Goal: Information Seeking & Learning: Check status

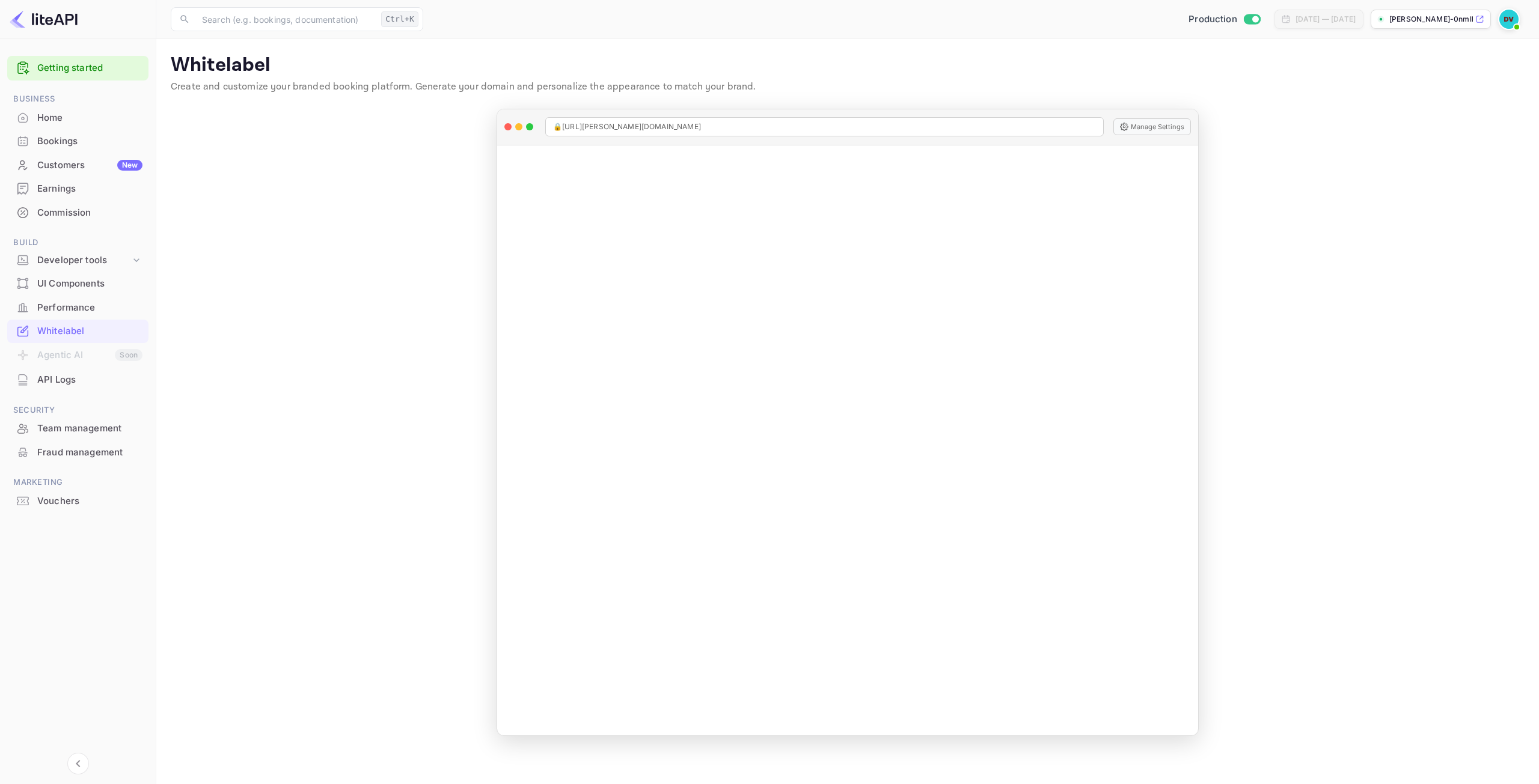
click at [54, 119] on div "Home" at bounding box center [90, 118] width 105 height 14
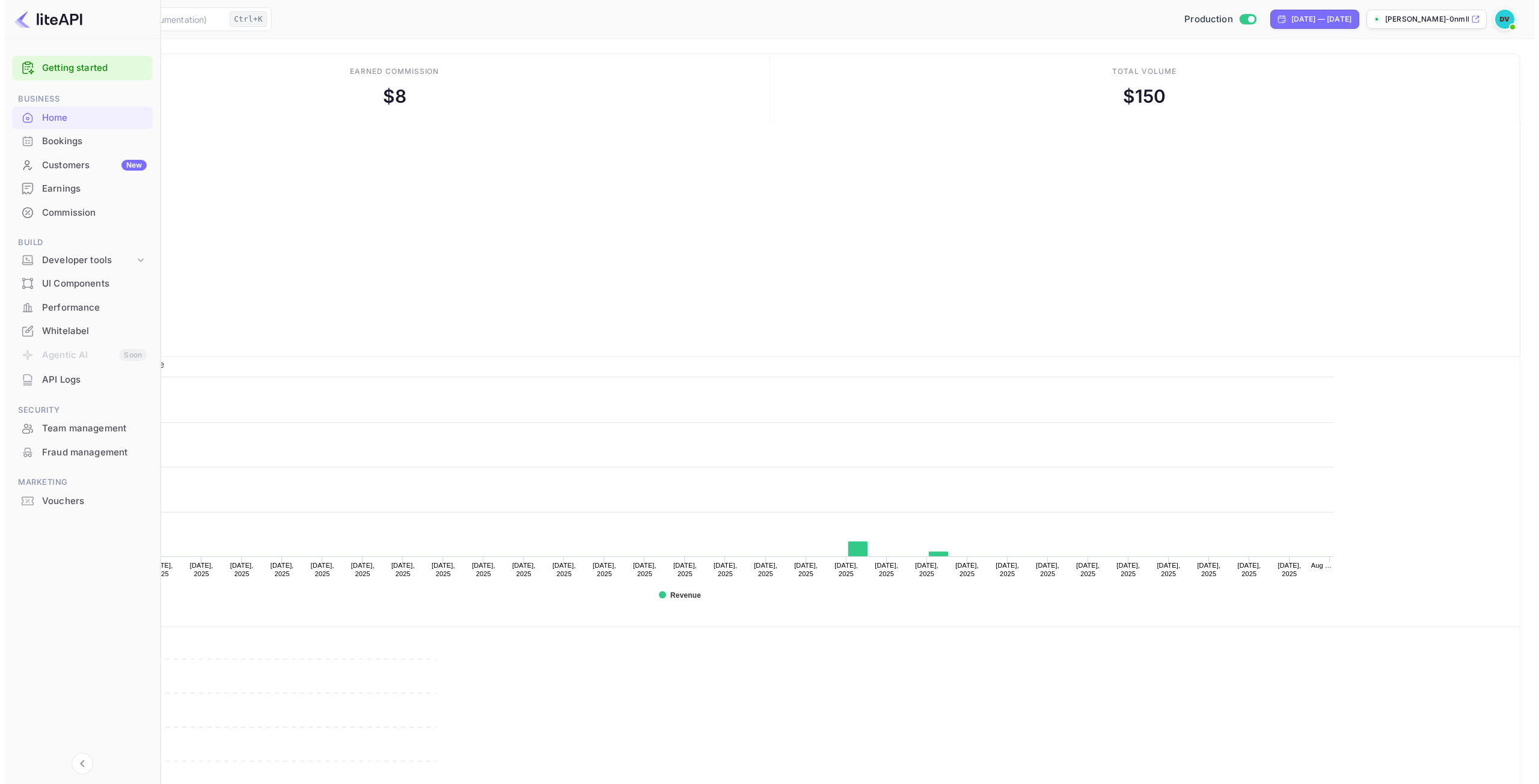
scroll to position [186, 431]
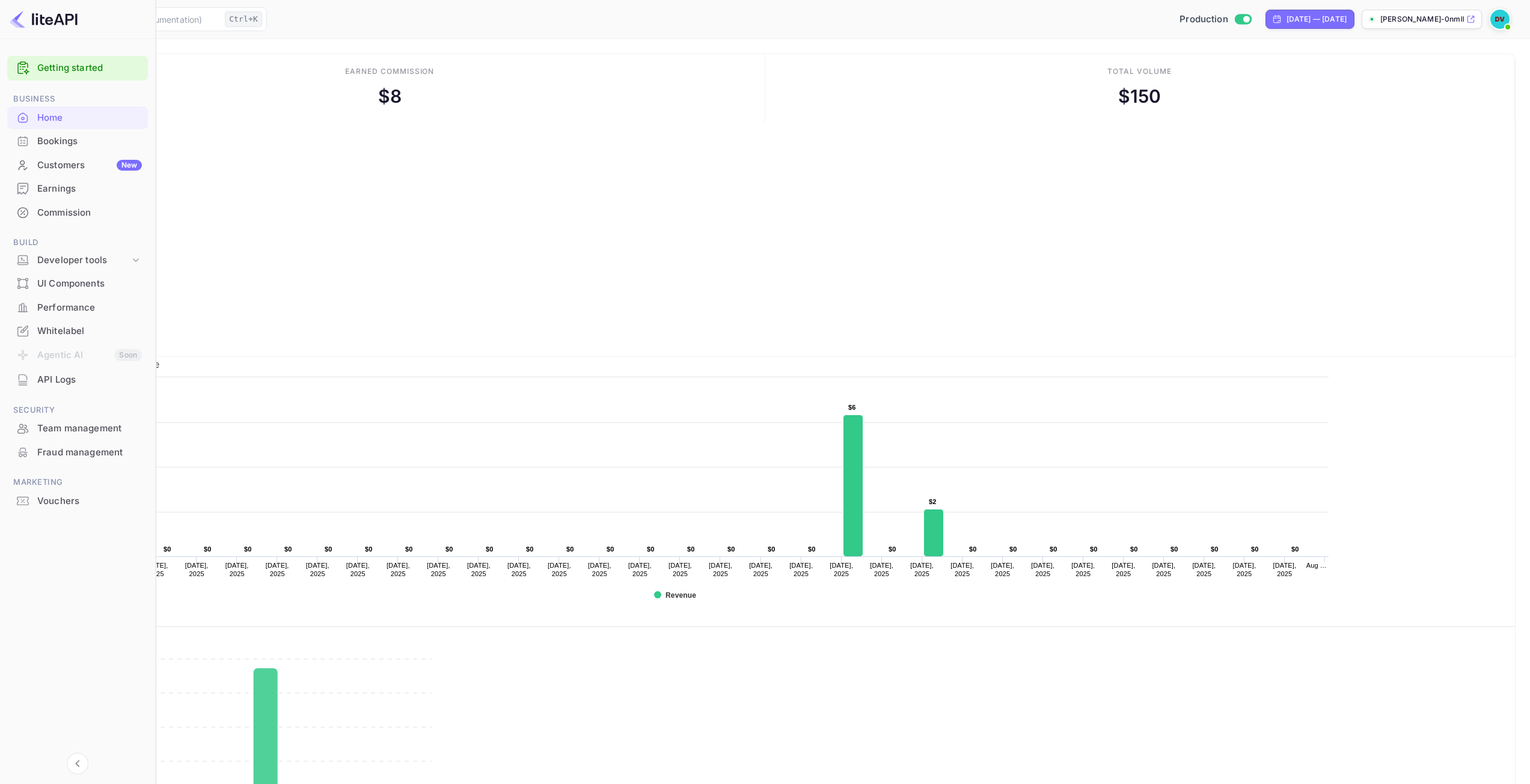
click at [49, 160] on div "Customers New" at bounding box center [90, 165] width 105 height 14
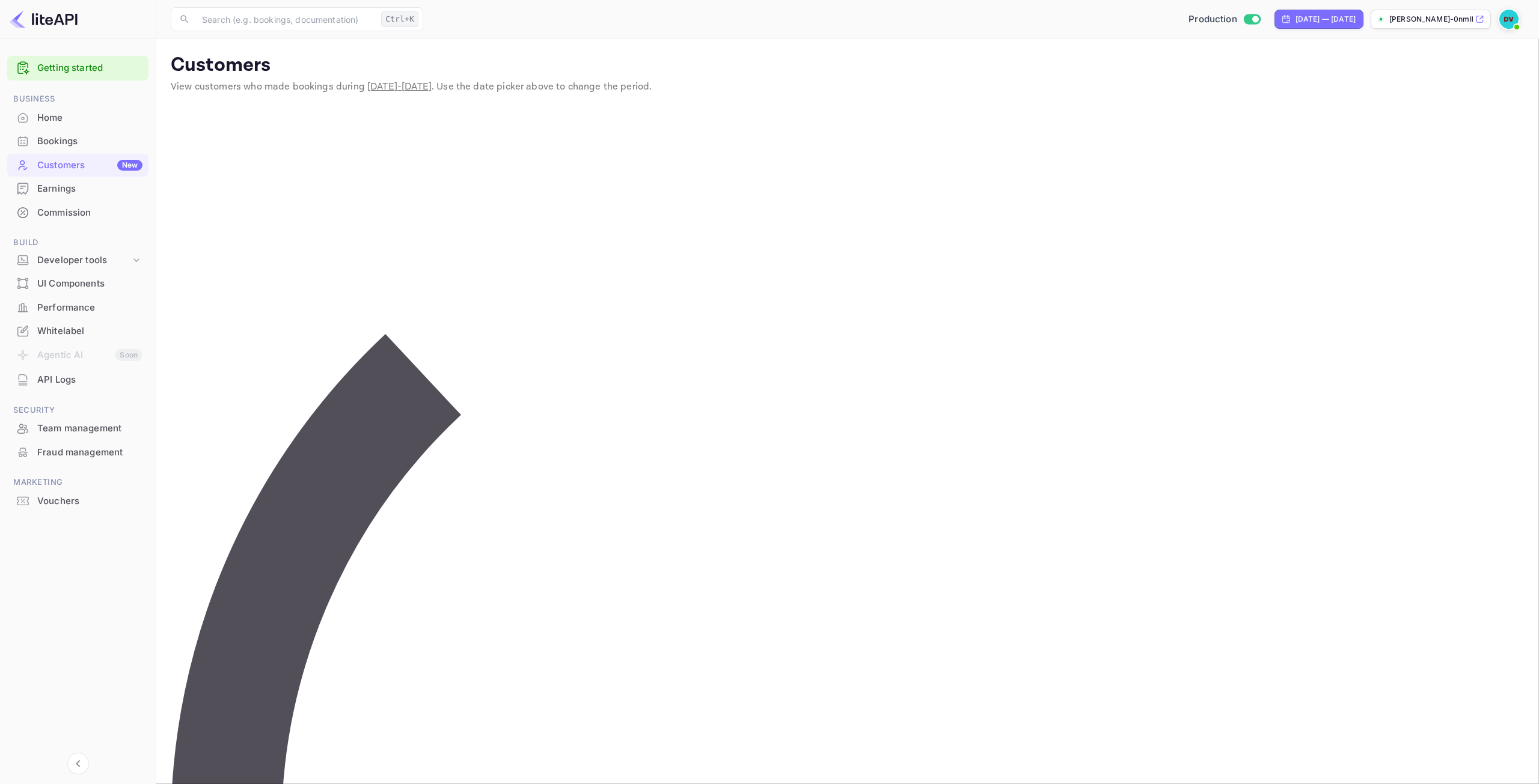
click at [59, 143] on div "Bookings" at bounding box center [90, 141] width 105 height 14
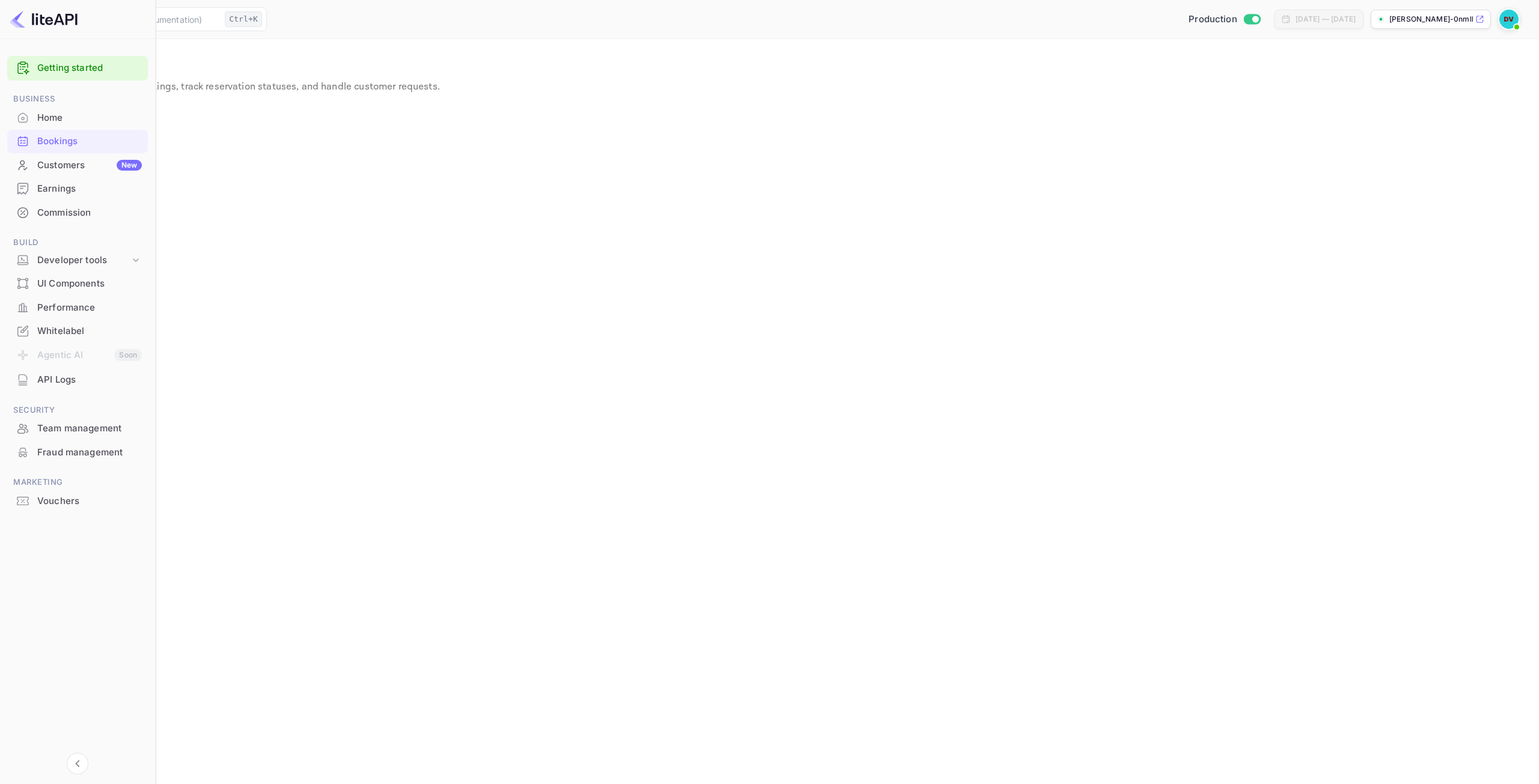
drag, startPoint x: 902, startPoint y: 185, endPoint x: 931, endPoint y: 197, distance: 31.4
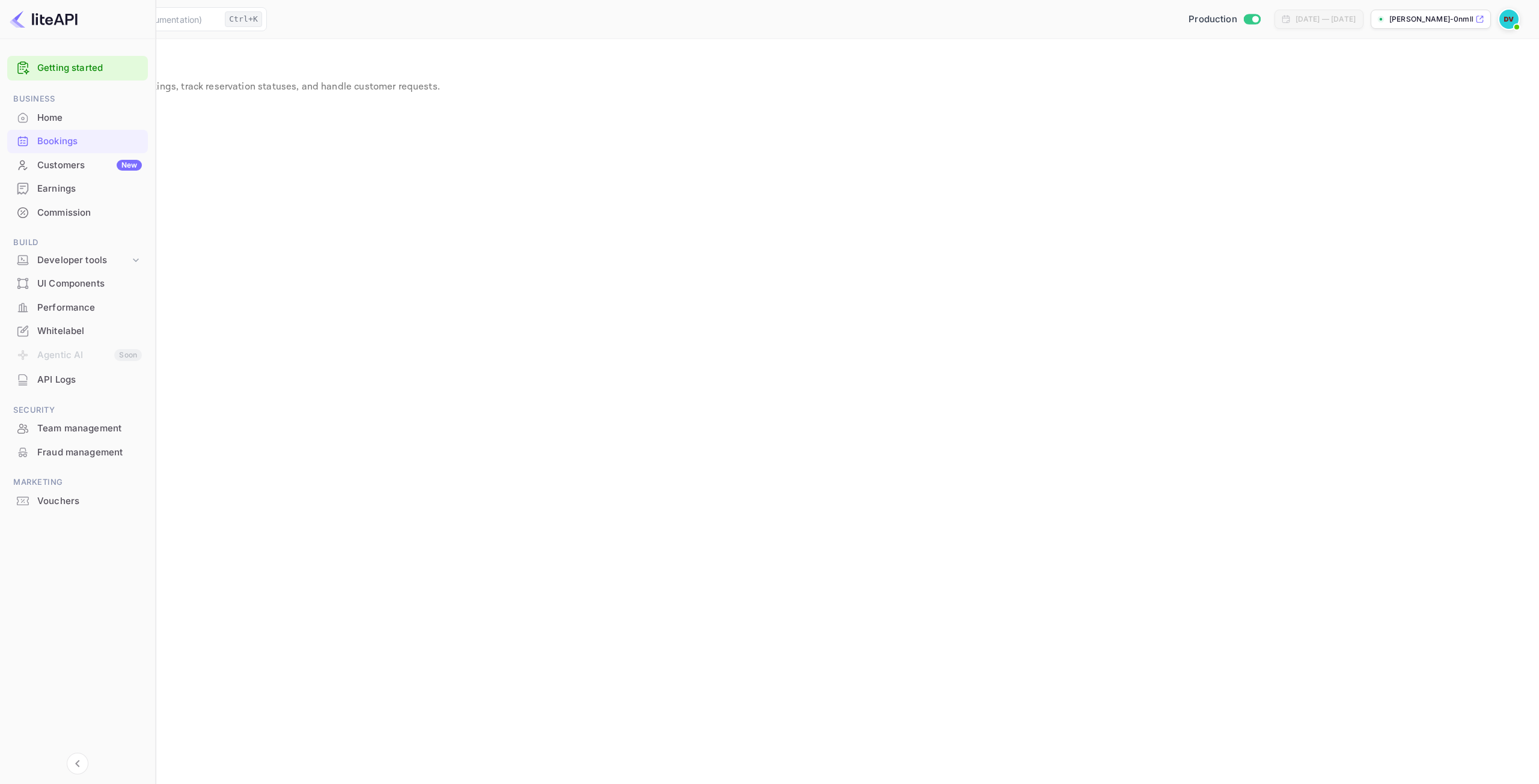
scroll to position [0, 0]
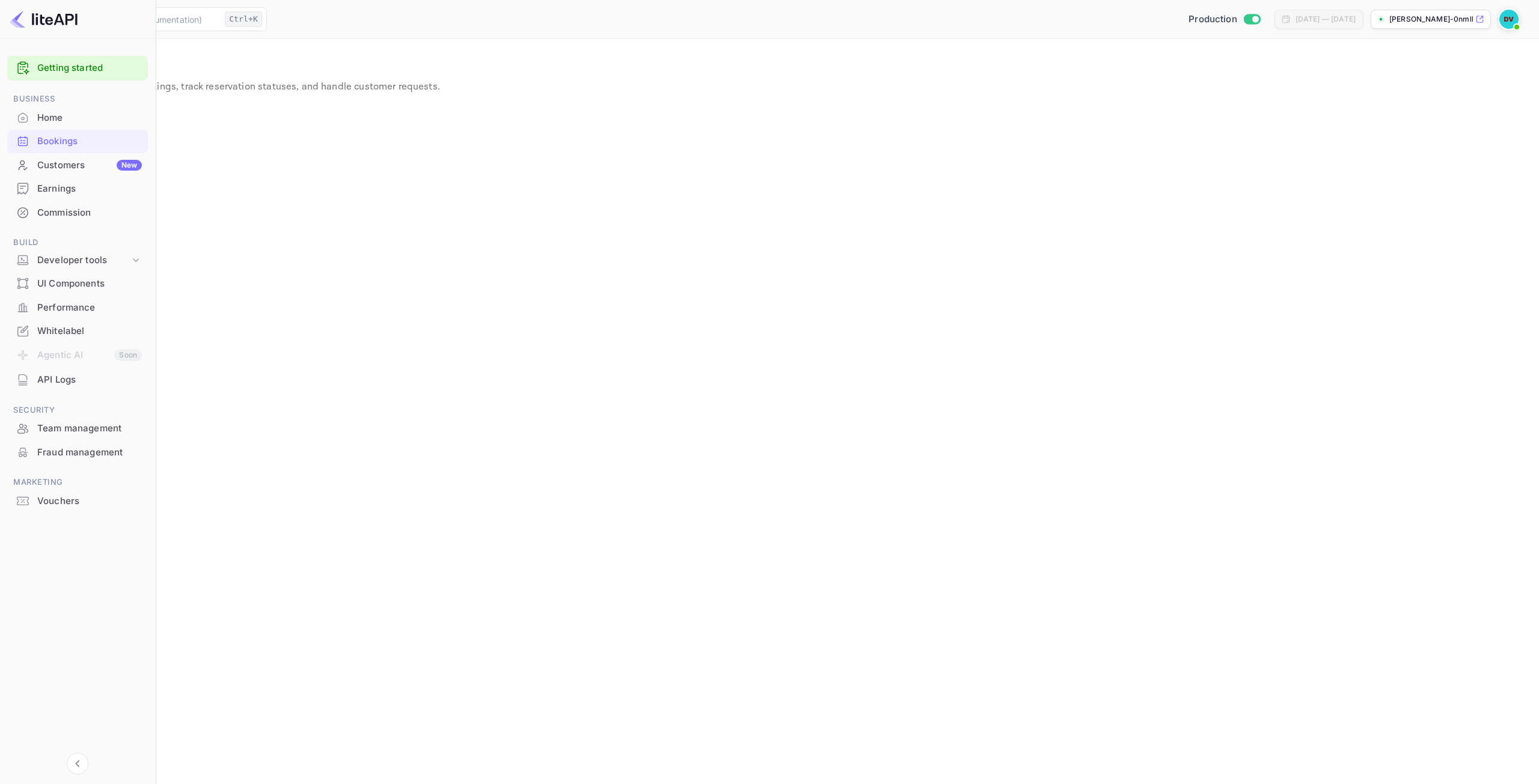
click at [45, 192] on div "Earnings" at bounding box center [90, 189] width 105 height 14
click at [48, 164] on div "Customers New" at bounding box center [90, 165] width 105 height 14
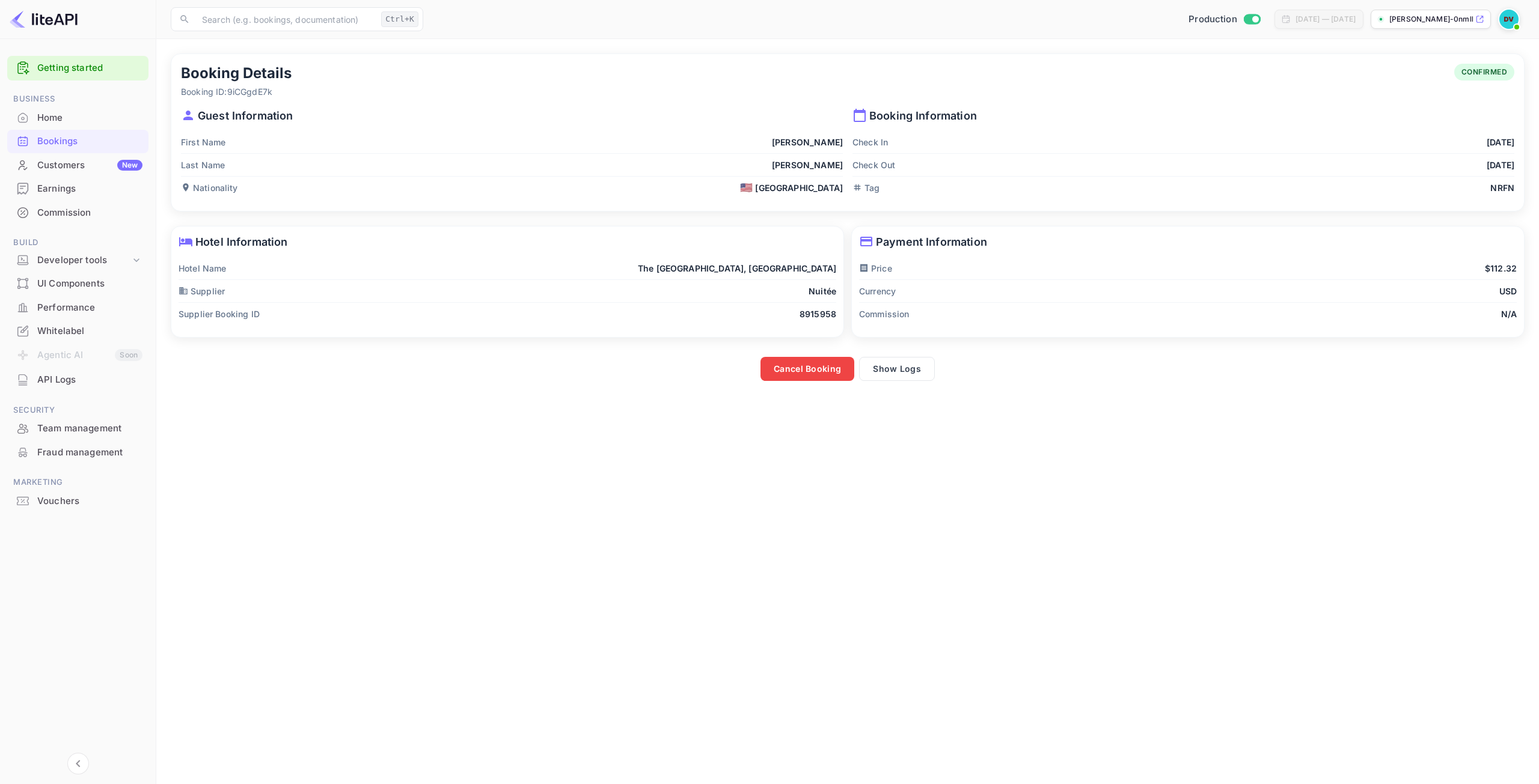
click at [48, 118] on div "Home" at bounding box center [90, 118] width 105 height 14
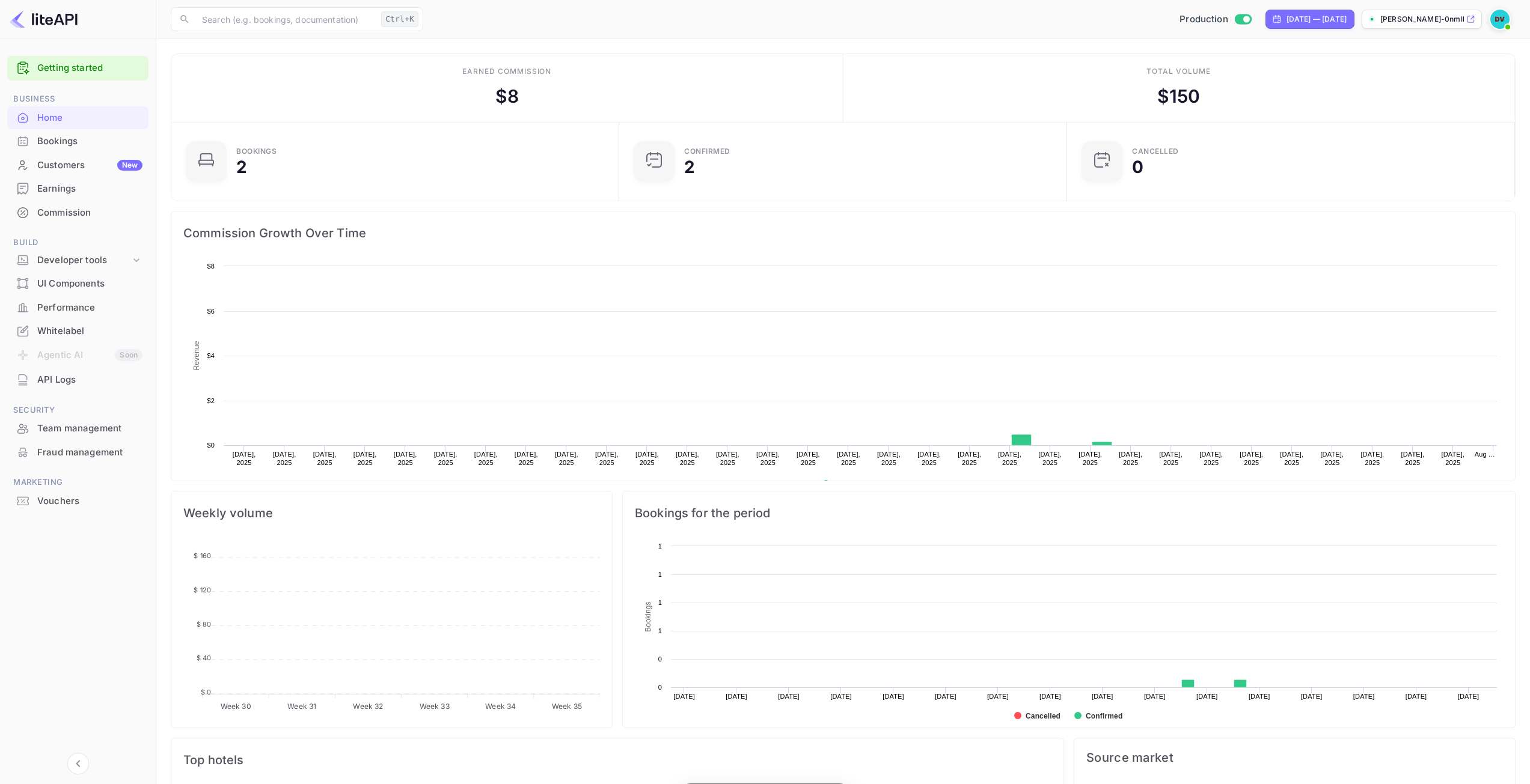
scroll to position [186, 431]
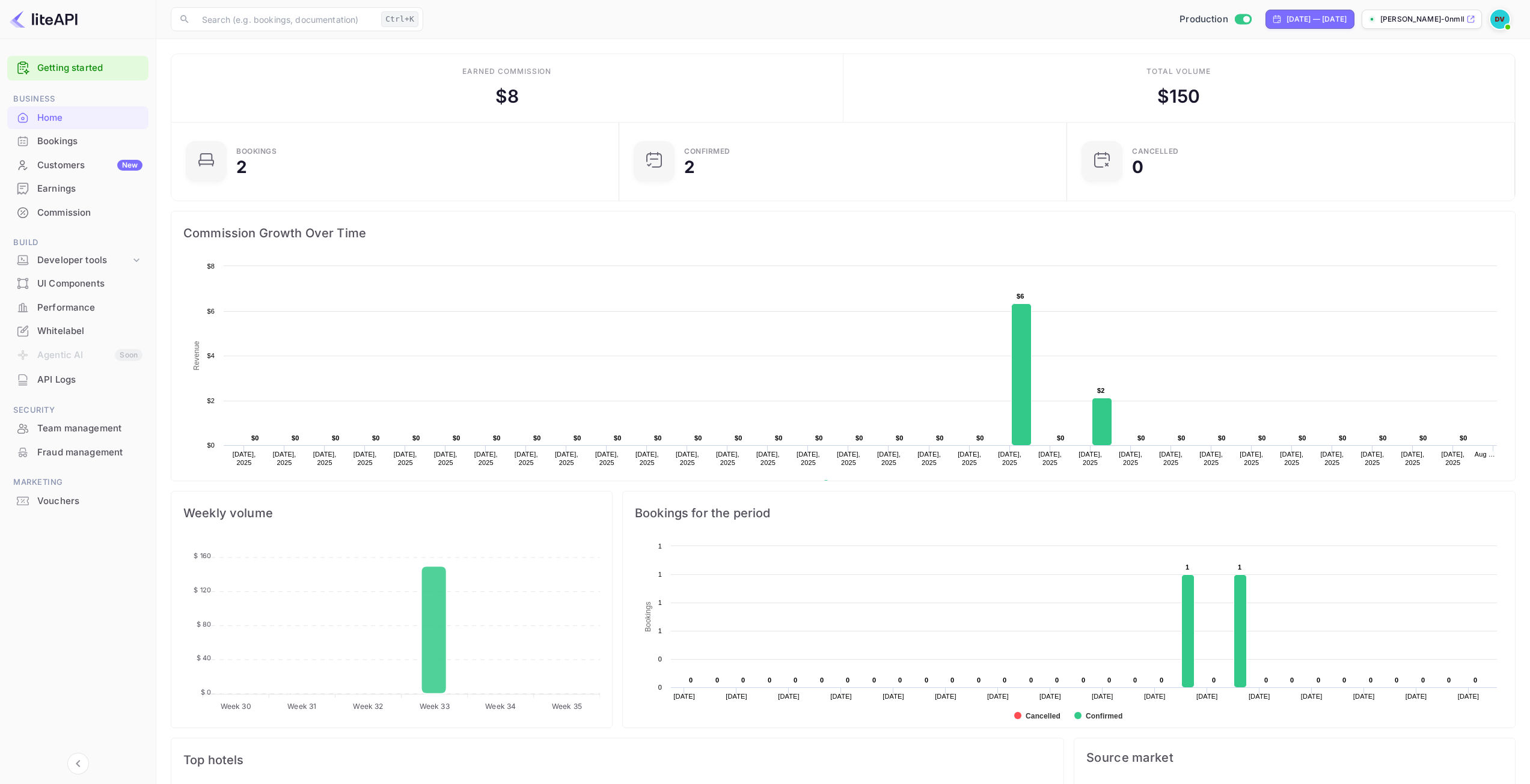
click at [1425, 15] on p "[PERSON_NAME]-0nmll...." at bounding box center [1422, 19] width 83 height 11
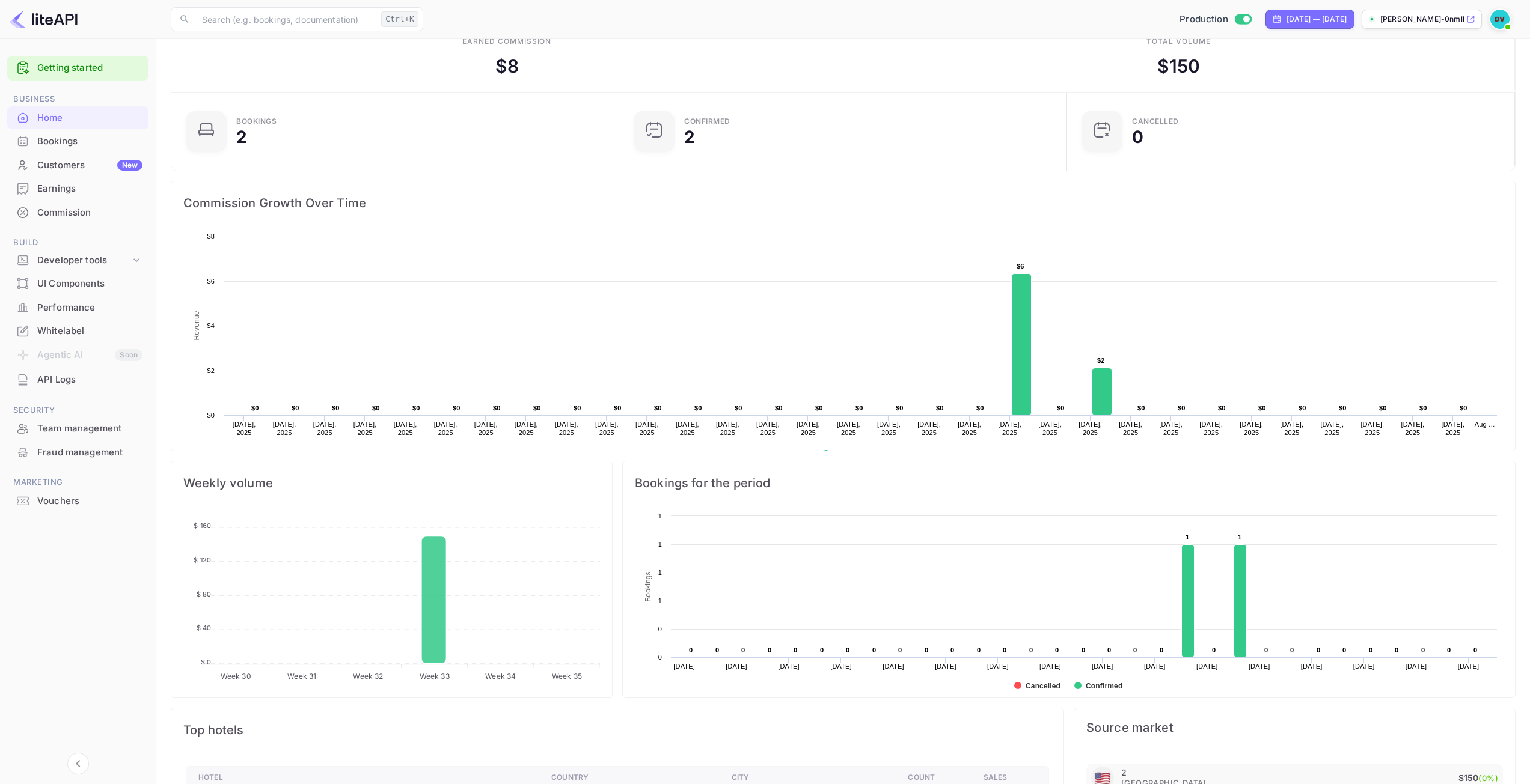
scroll to position [60, 0]
